Goal: Entertainment & Leisure: Consume media (video, audio)

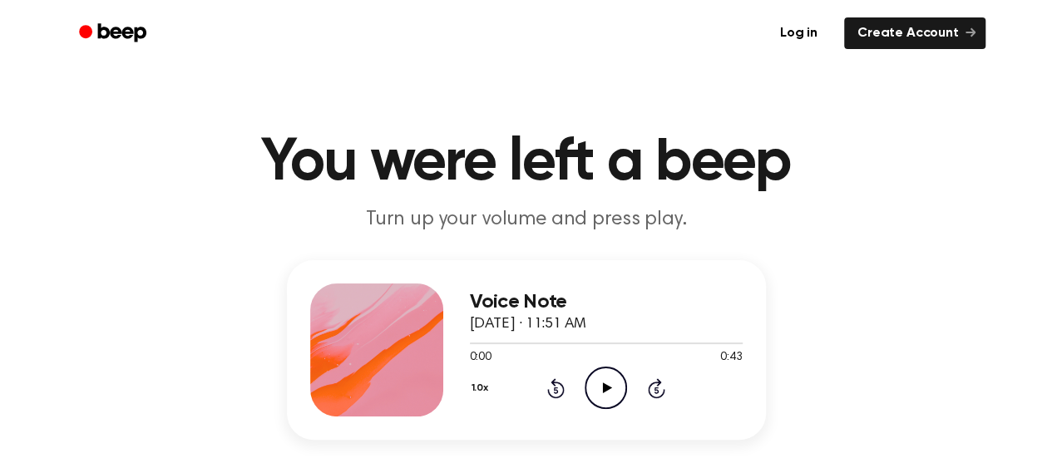
click at [604, 389] on icon at bounding box center [607, 387] width 9 height 11
click at [603, 383] on icon at bounding box center [607, 387] width 9 height 11
click at [603, 383] on icon at bounding box center [605, 387] width 7 height 11
click at [605, 383] on icon "Play Audio" at bounding box center [605, 388] width 42 height 42
